Goal: Task Accomplishment & Management: Manage account settings

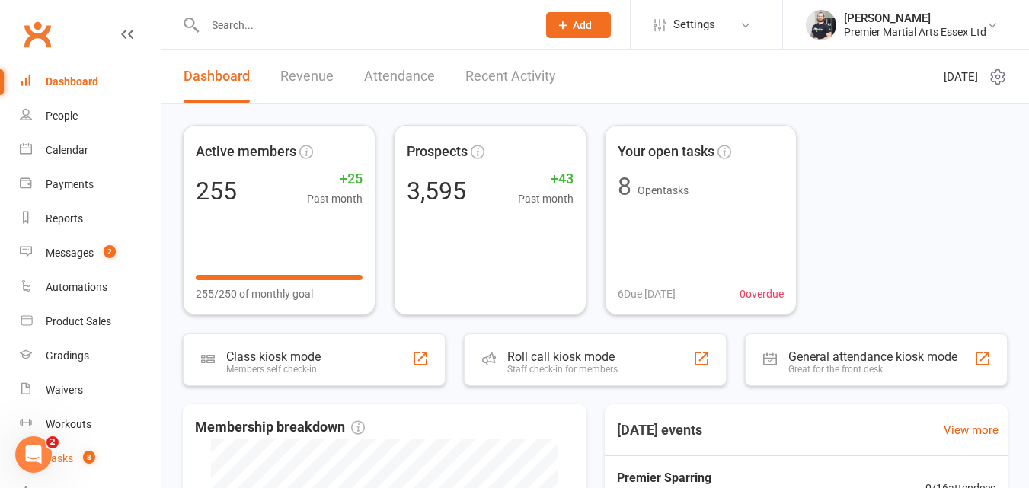
click at [83, 458] on count-badge "8" at bounding box center [85, 458] width 20 height 12
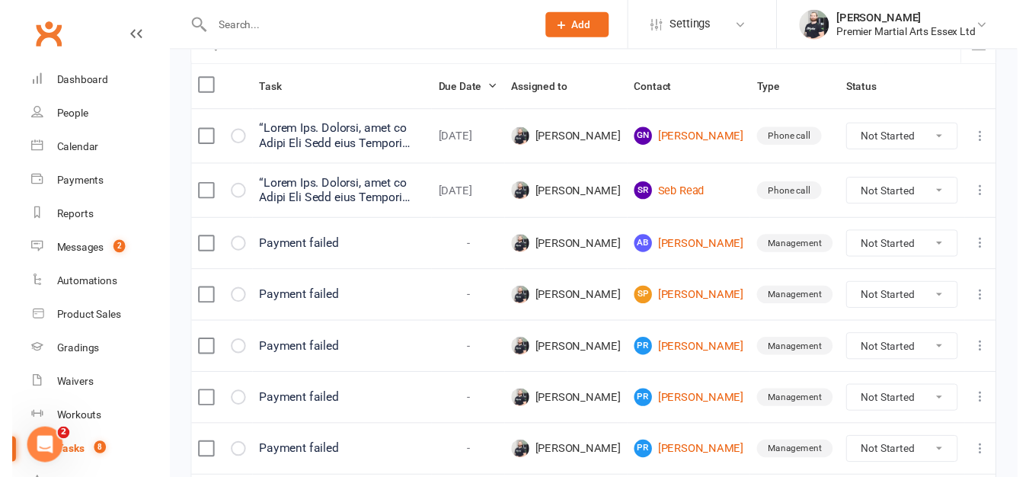
scroll to position [177, 0]
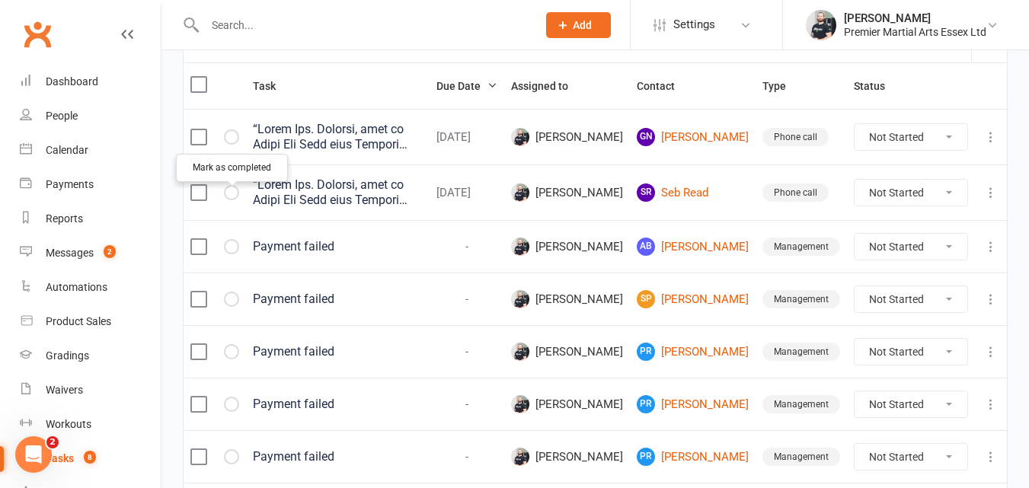
click at [0, 0] on icon "button" at bounding box center [0, 0] width 0 height 0
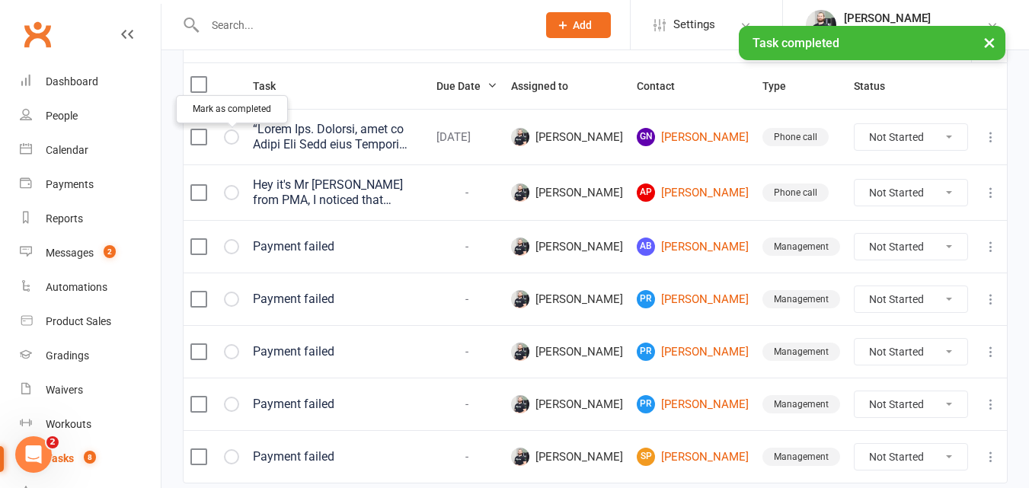
click at [0, 0] on icon "button" at bounding box center [0, 0] width 0 height 0
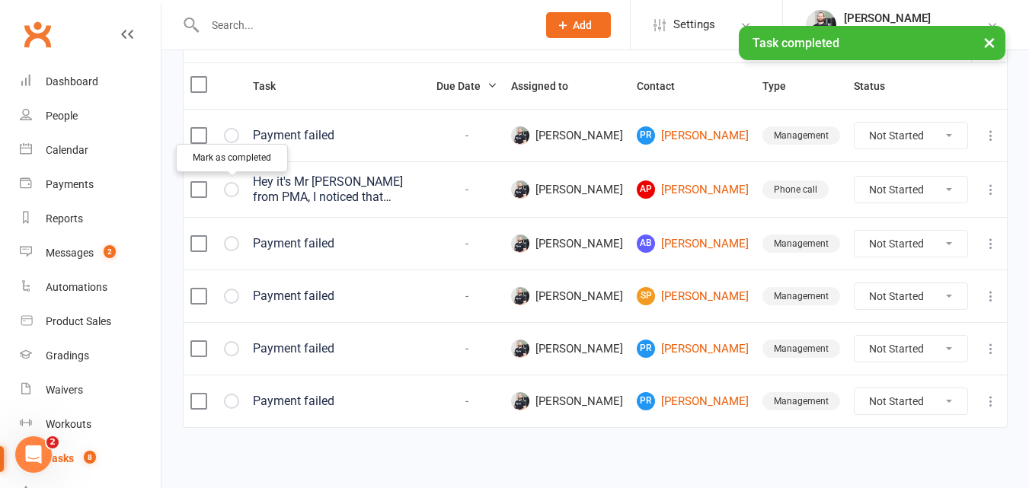
click at [0, 0] on icon "button" at bounding box center [0, 0] width 0 height 0
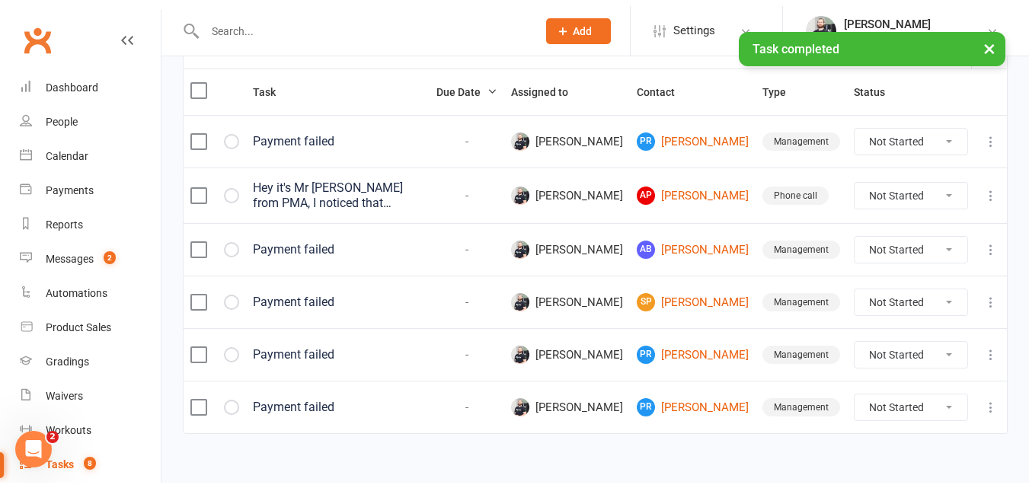
scroll to position [126, 0]
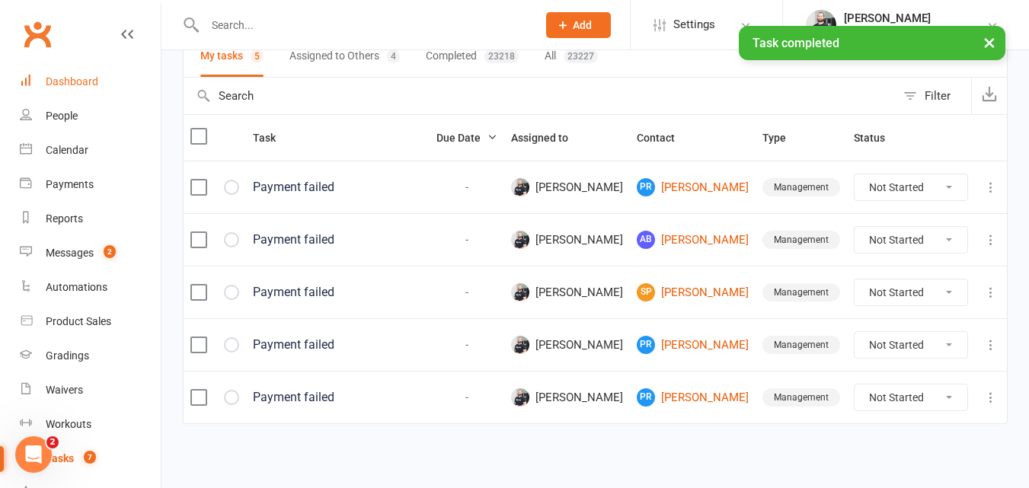
click at [61, 87] on div "Dashboard" at bounding box center [72, 81] width 53 height 12
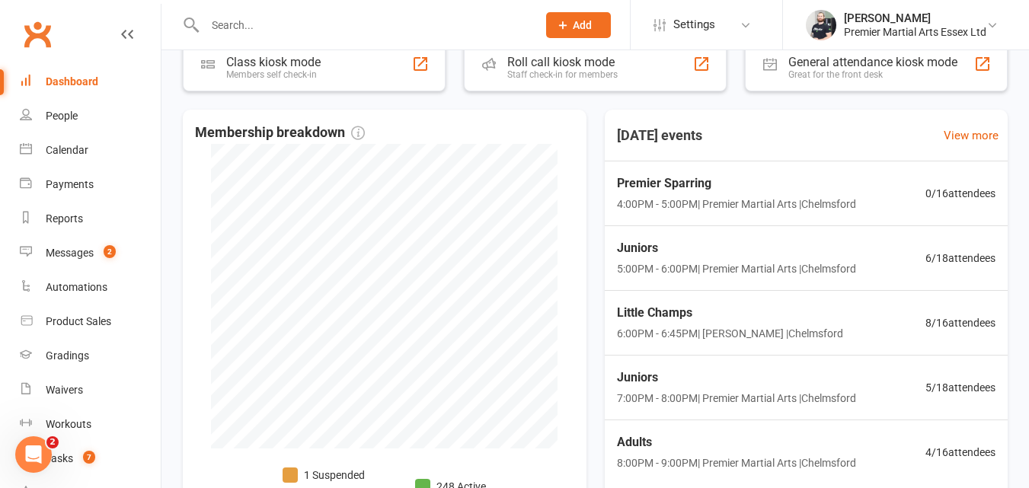
scroll to position [312, 0]
